Goal: Find specific page/section: Find specific page/section

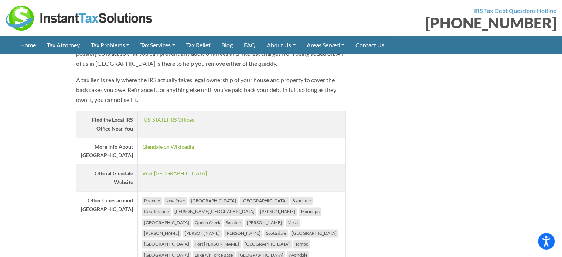
scroll to position [1183, 0]
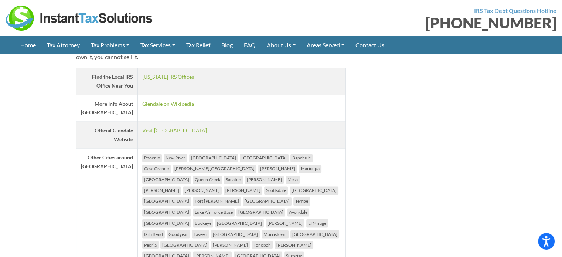
drag, startPoint x: 182, startPoint y: 109, endPoint x: 136, endPoint y: 108, distance: 46.6
click at [138, 122] on td "Visit [GEOGRAPHIC_DATA]" at bounding box center [242, 135] width 208 height 27
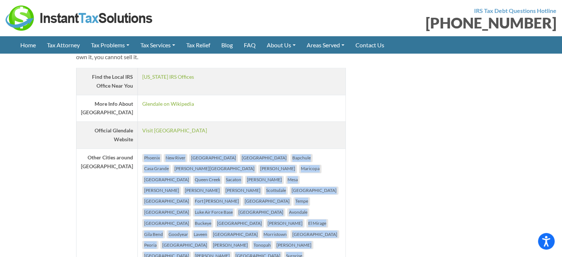
drag, startPoint x: 137, startPoint y: 136, endPoint x: 309, endPoint y: 202, distance: 184.4
click at [309, 202] on ul "Phoenix [GEOGRAPHIC_DATA] [GEOGRAPHIC_DATA] [GEOGRAPHIC_DATA] [GEOGRAPHIC_DATA]…" at bounding box center [241, 212] width 199 height 119
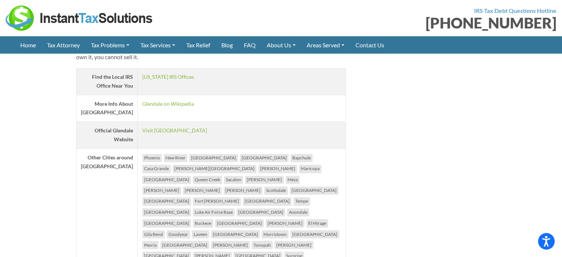
drag, startPoint x: 189, startPoint y: 112, endPoint x: 133, endPoint y: 112, distance: 56.2
click at [138, 122] on td "Visit [GEOGRAPHIC_DATA]" at bounding box center [242, 135] width 208 height 27
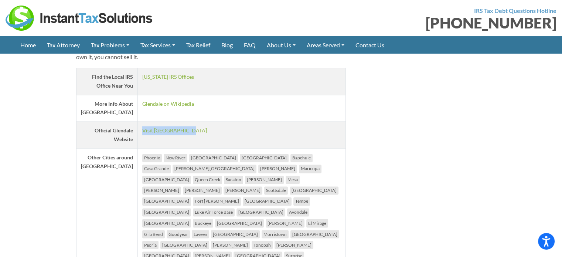
drag, startPoint x: 132, startPoint y: 105, endPoint x: 187, endPoint y: 105, distance: 54.4
click at [187, 122] on td "Visit [GEOGRAPHIC_DATA]" at bounding box center [242, 135] width 208 height 27
